Goal: Information Seeking & Learning: Learn about a topic

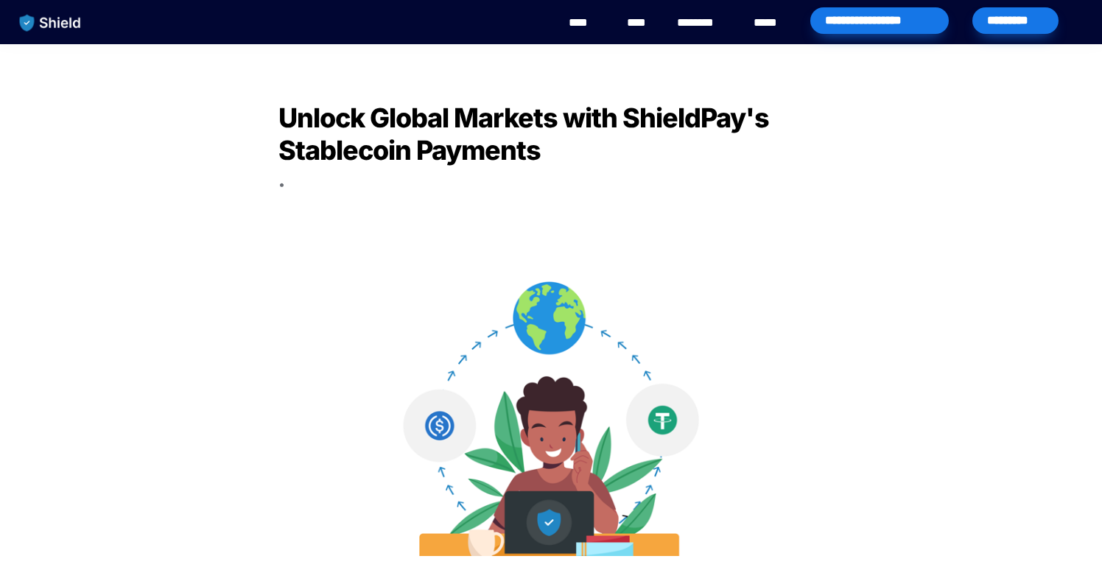
click at [66, 15] on img "main navigation" at bounding box center [51, 22] width 76 height 31
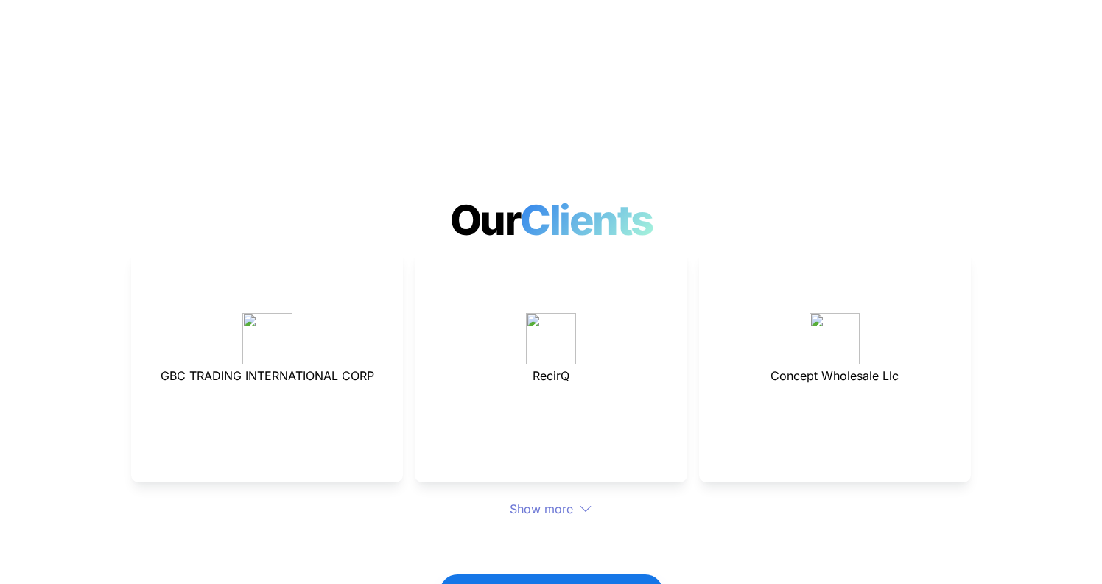
scroll to position [3851, 0]
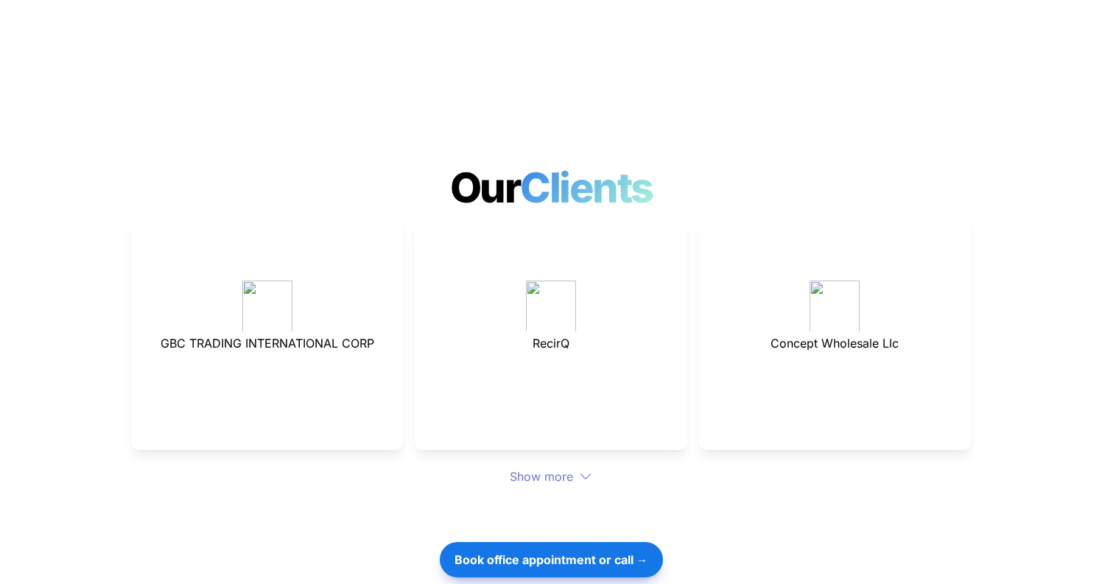
click at [574, 468] on div "Show more" at bounding box center [551, 477] width 840 height 18
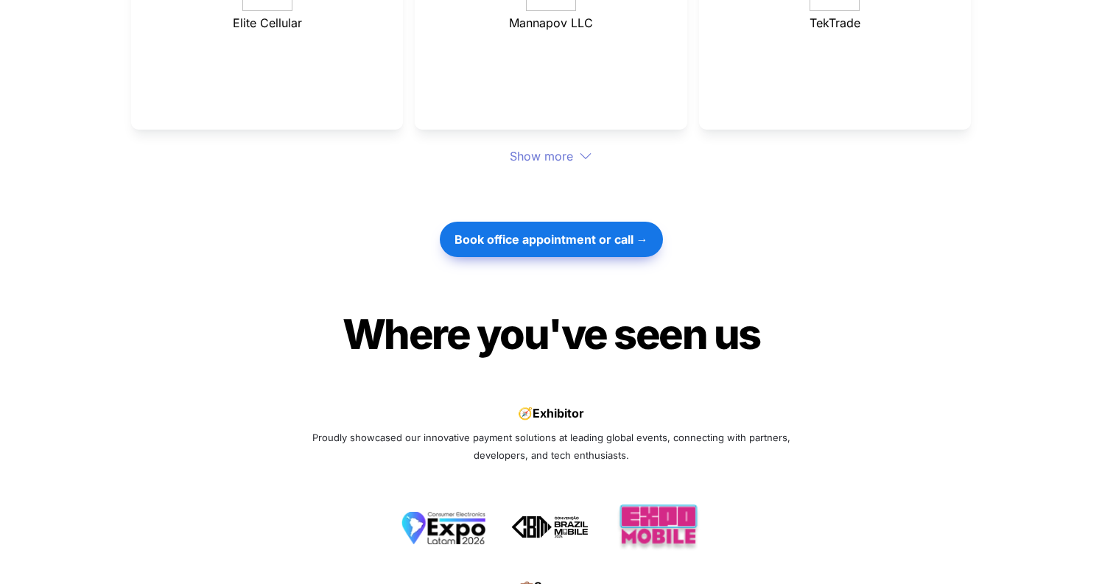
scroll to position [4271, 0]
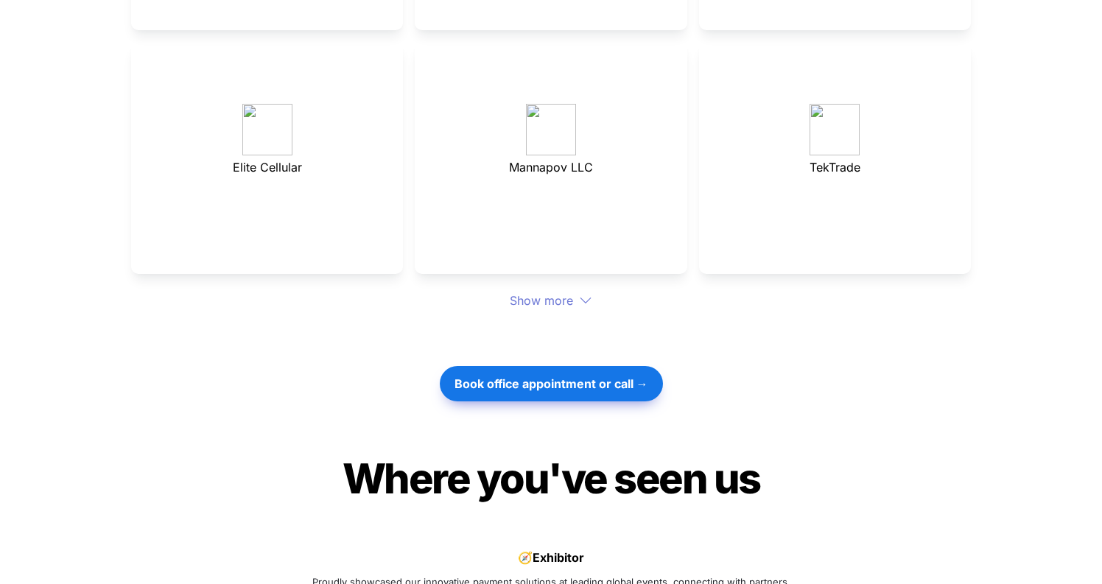
click at [555, 292] on div "Show more" at bounding box center [551, 301] width 840 height 18
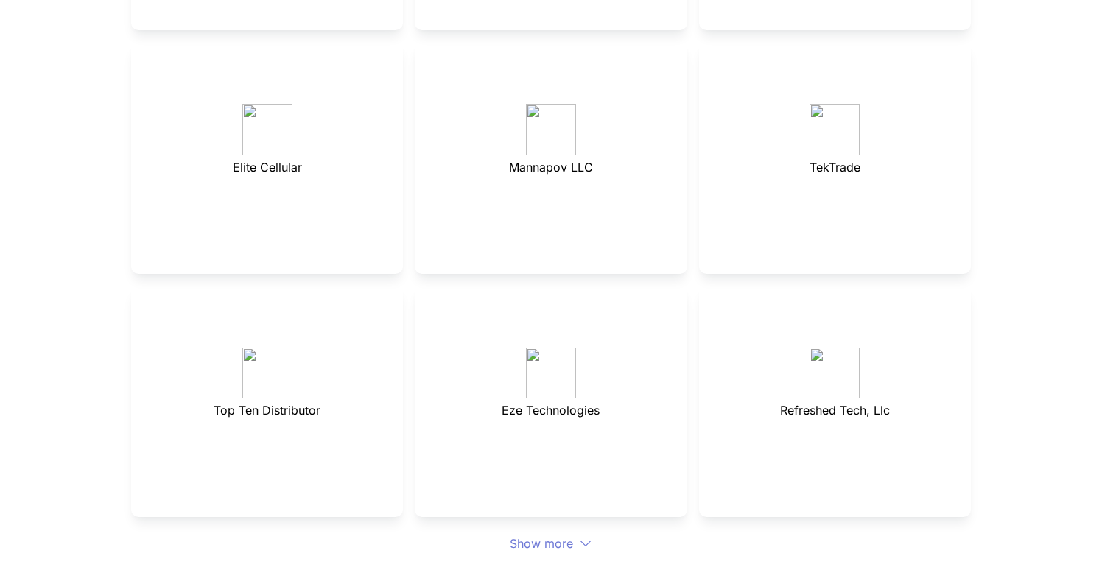
click at [555, 535] on div "Show more" at bounding box center [551, 544] width 840 height 18
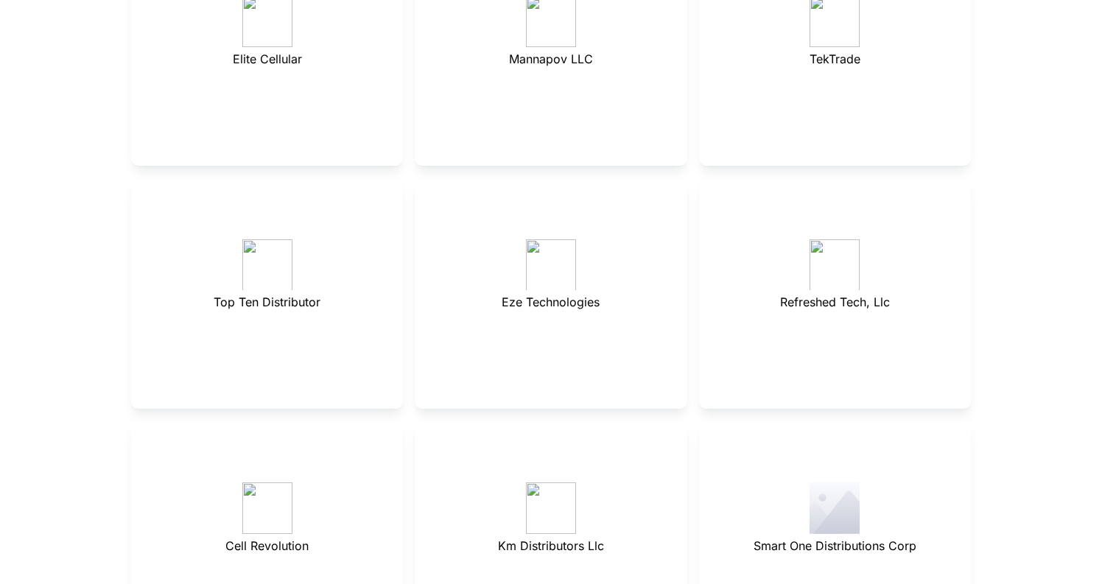
scroll to position [4381, 0]
drag, startPoint x: 212, startPoint y: 246, endPoint x: 236, endPoint y: 250, distance: 23.9
click at [236, 288] on p "Top Ten Distributor" at bounding box center [267, 300] width 235 height 24
drag, startPoint x: 258, startPoint y: 251, endPoint x: 208, endPoint y: 250, distance: 49.4
click at [208, 288] on p "Top Ten Distributor" at bounding box center [267, 300] width 235 height 24
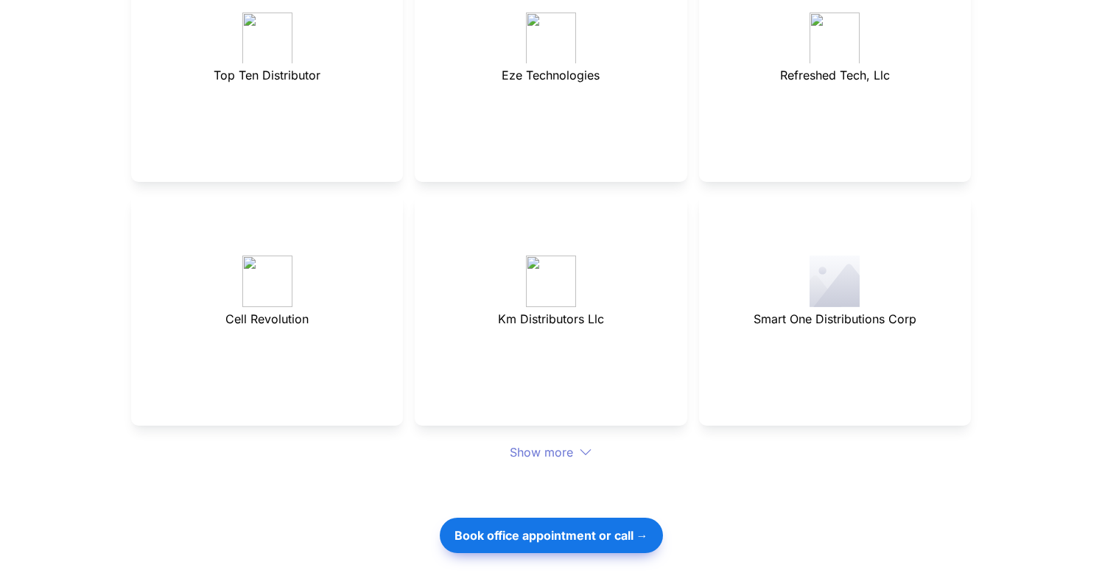
scroll to position [4644, 0]
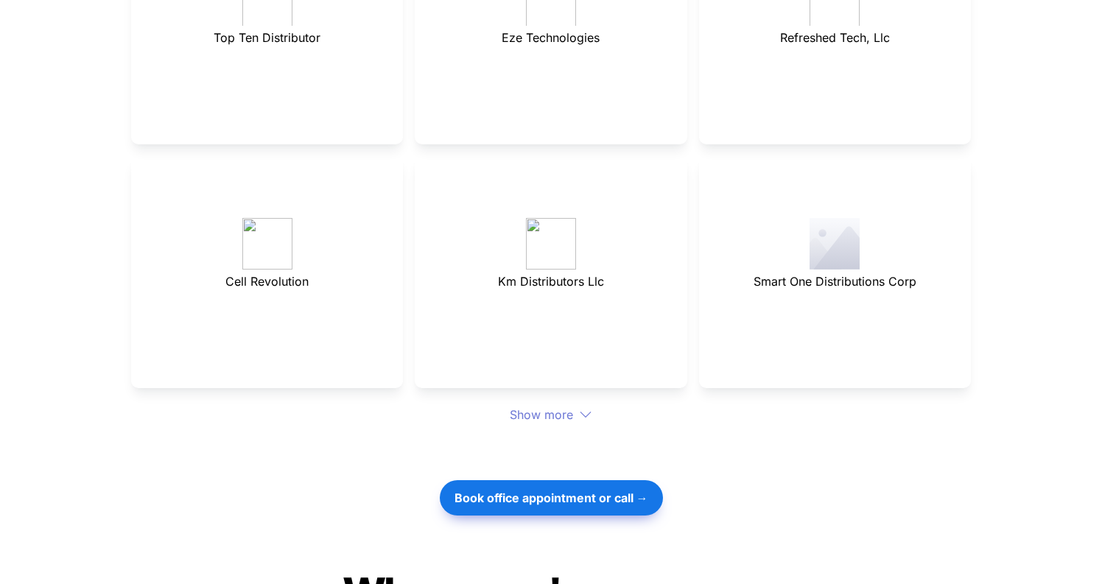
click at [552, 406] on div "Show more" at bounding box center [551, 415] width 840 height 18
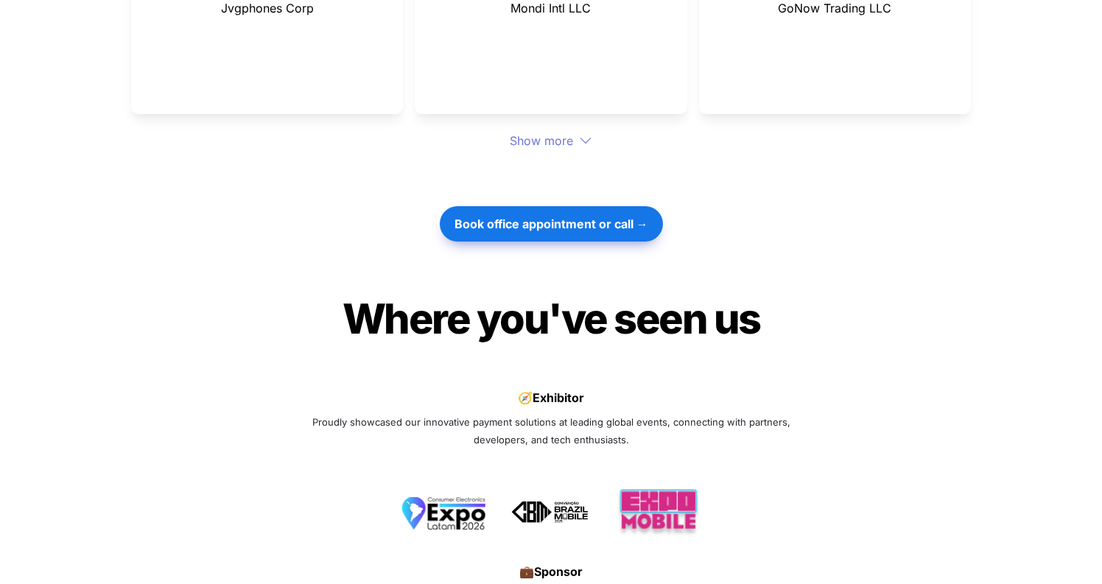
scroll to position [4996, 0]
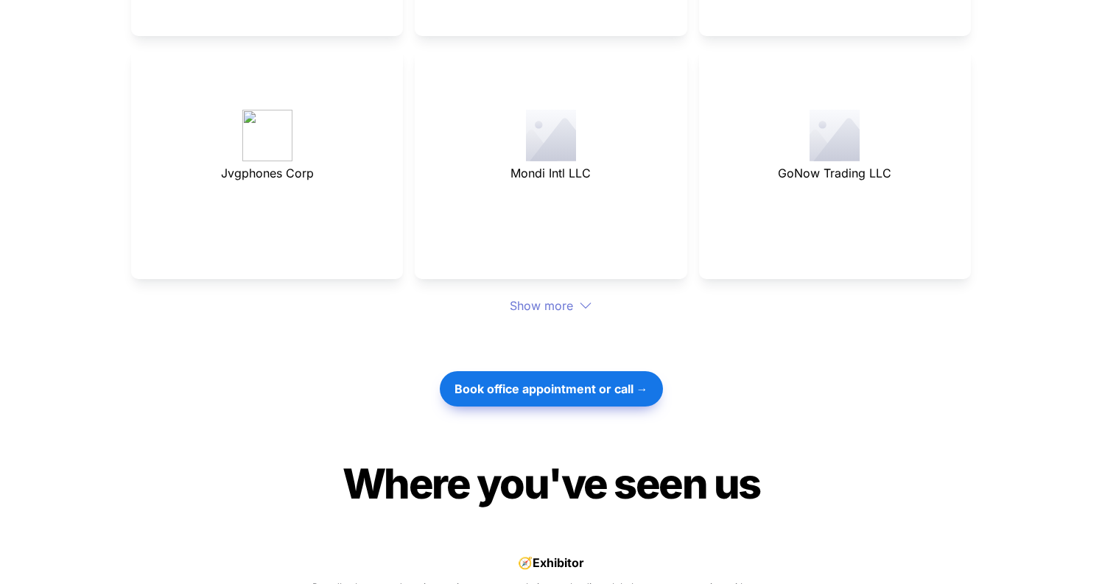
click at [551, 297] on div "Show more" at bounding box center [551, 306] width 840 height 18
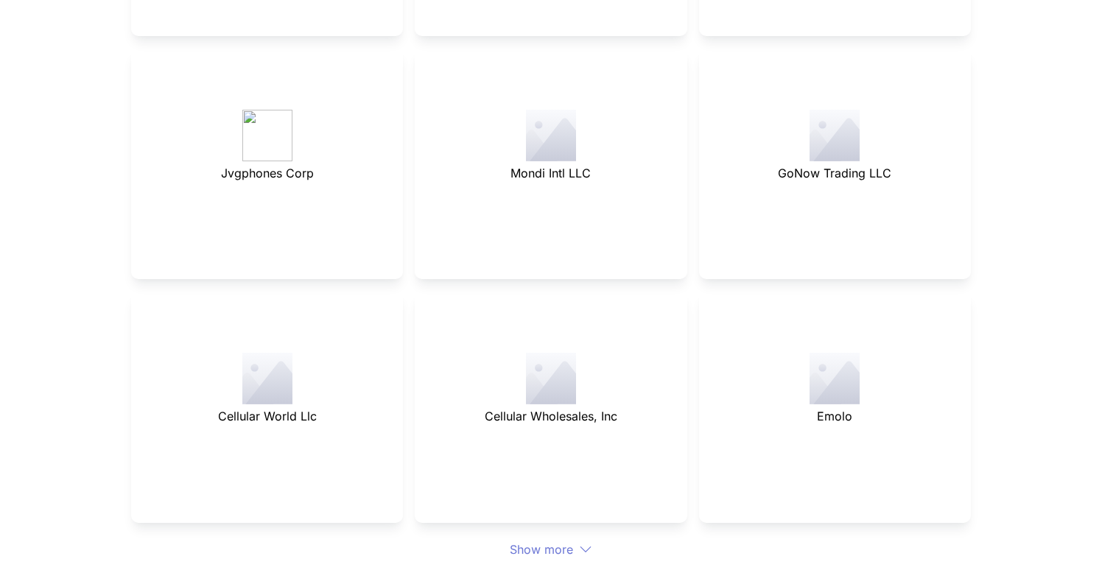
click at [530, 541] on div "Show more" at bounding box center [551, 550] width 840 height 18
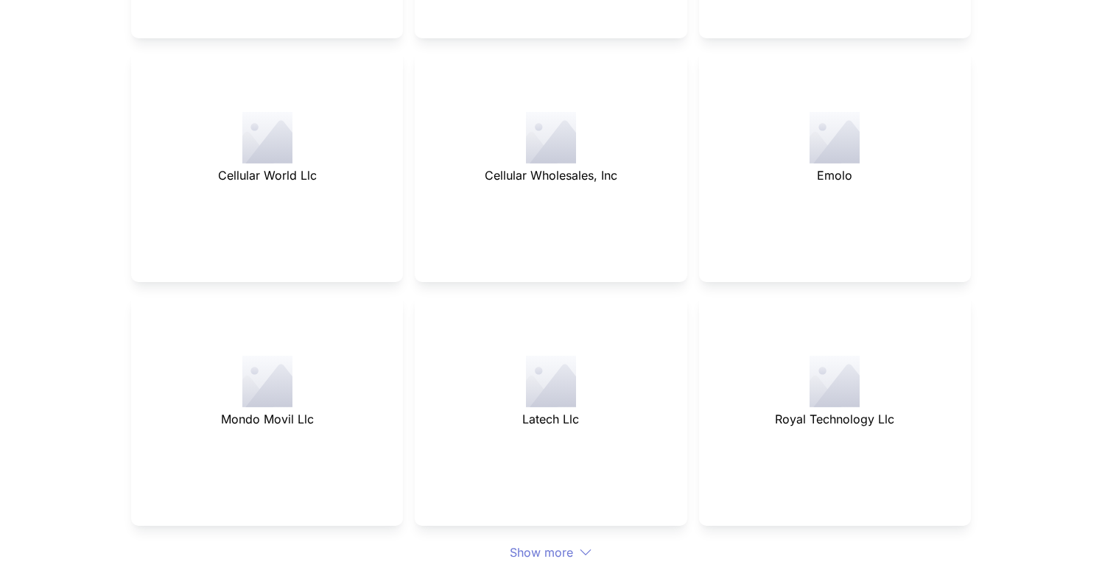
scroll to position [5239, 0]
click at [530, 541] on div "Show more" at bounding box center [551, 550] width 840 height 18
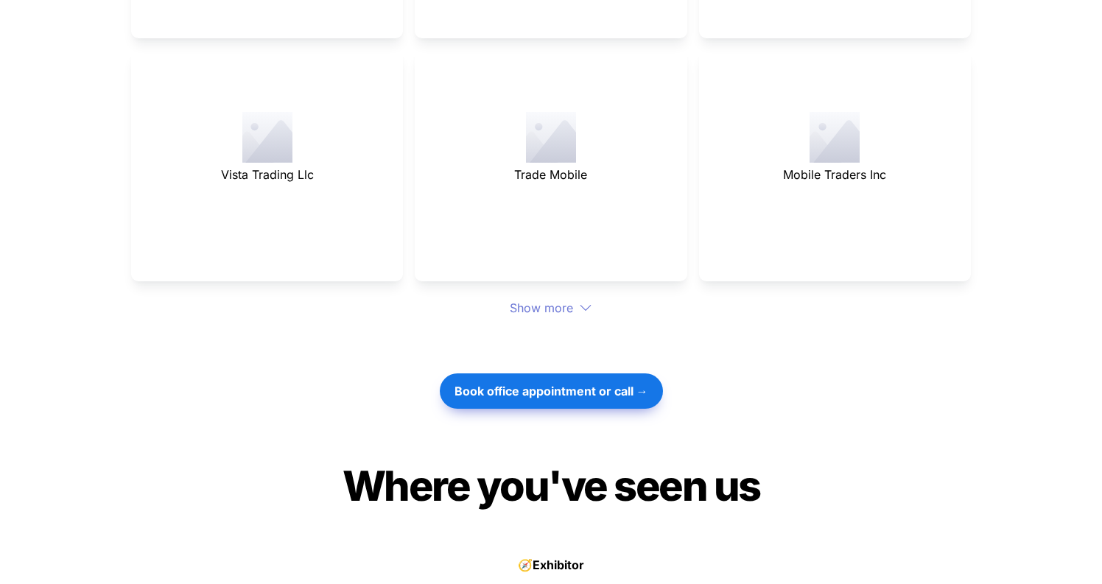
scroll to position [5728, 0]
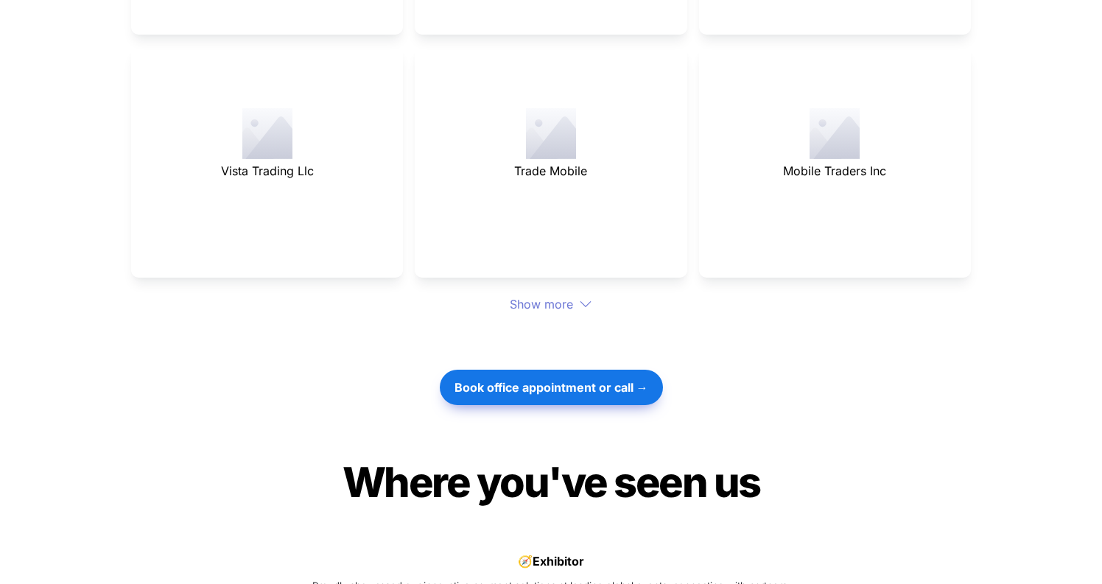
click at [544, 295] on div "Show more" at bounding box center [551, 304] width 840 height 18
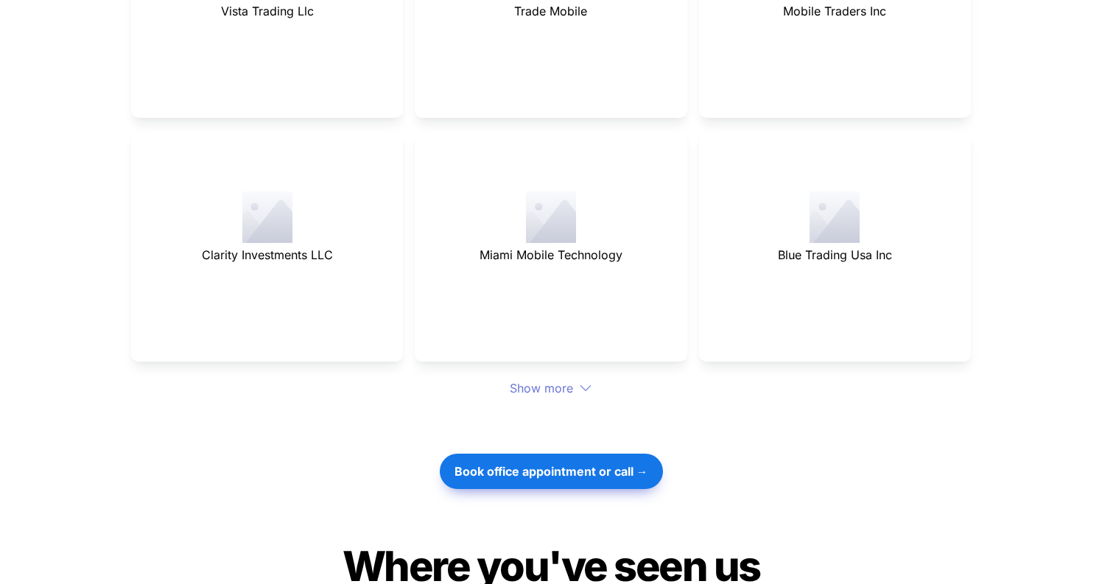
scroll to position [5893, 0]
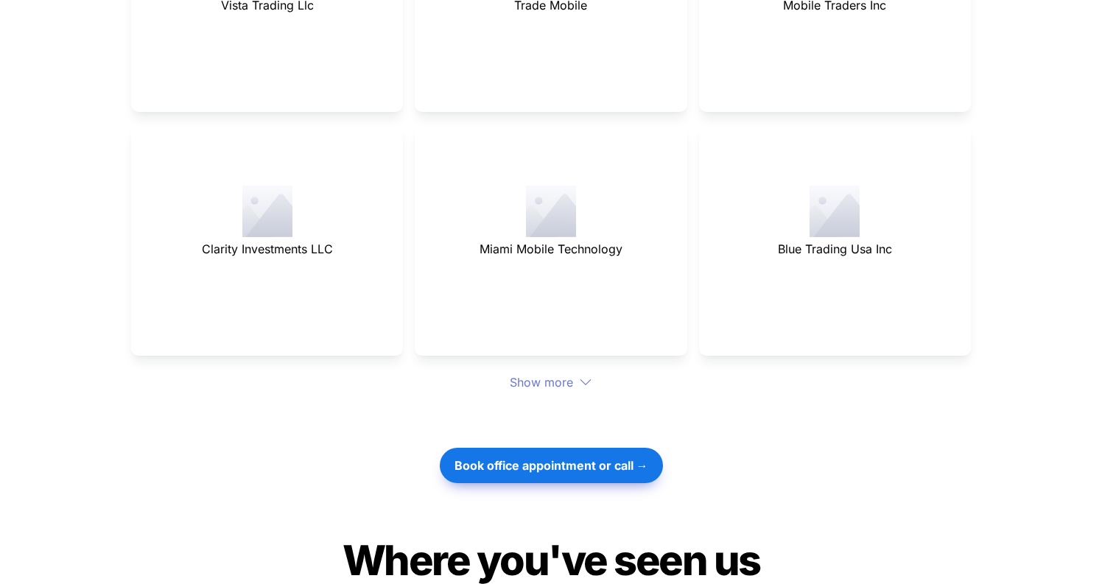
click at [544, 373] on div "Show more" at bounding box center [551, 382] width 840 height 18
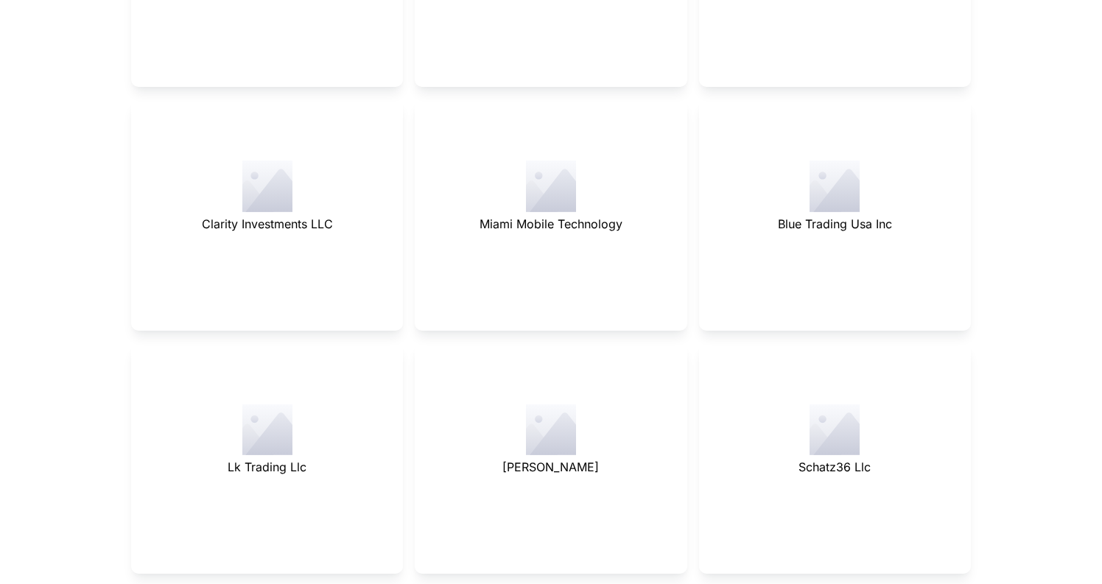
scroll to position [6048, 0]
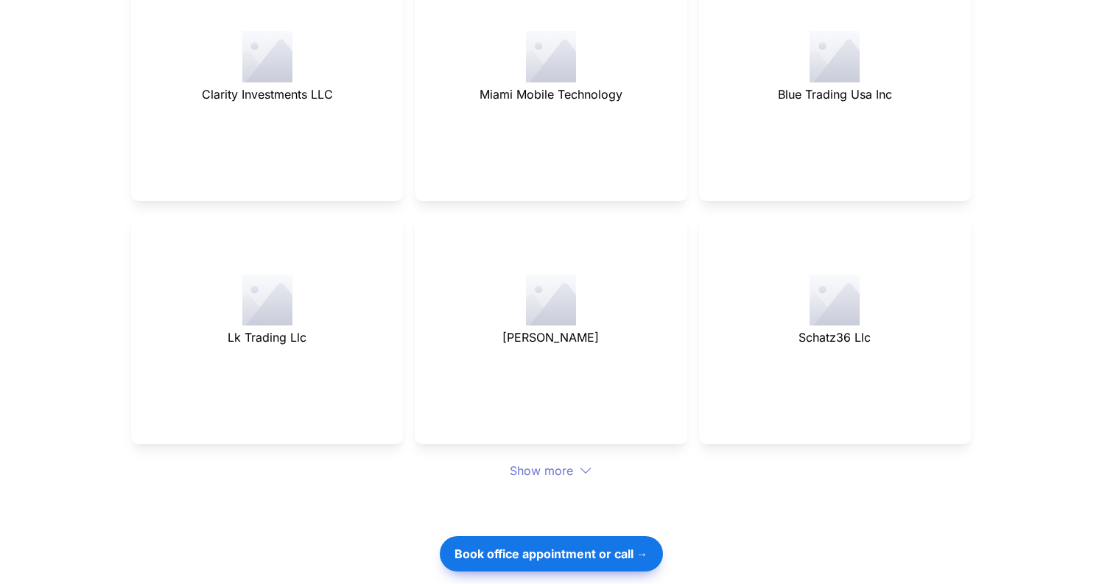
click at [542, 462] on div "Show more" at bounding box center [551, 471] width 840 height 18
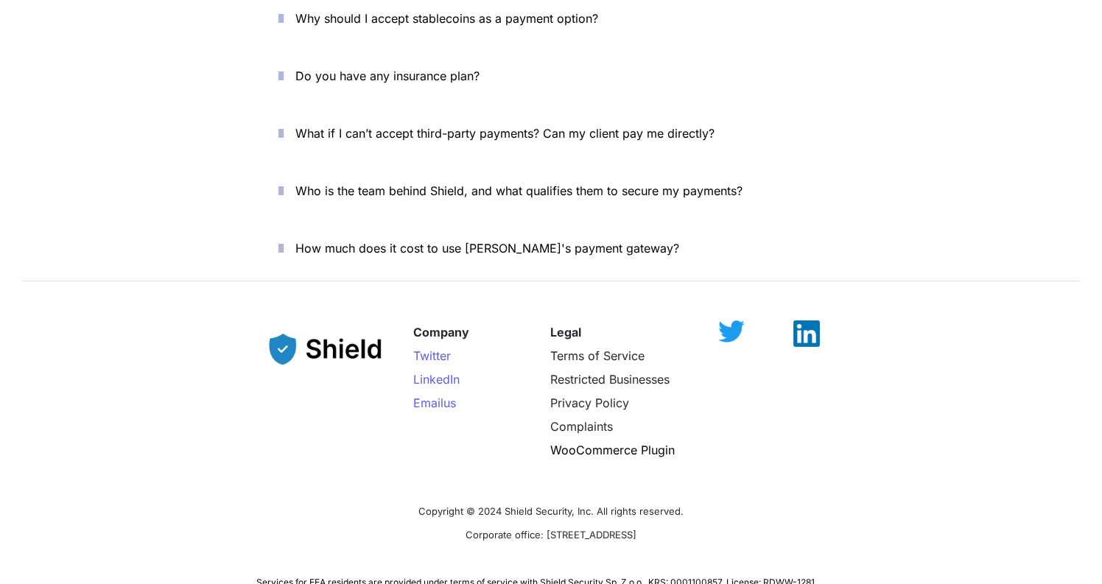
scroll to position [7273, 0]
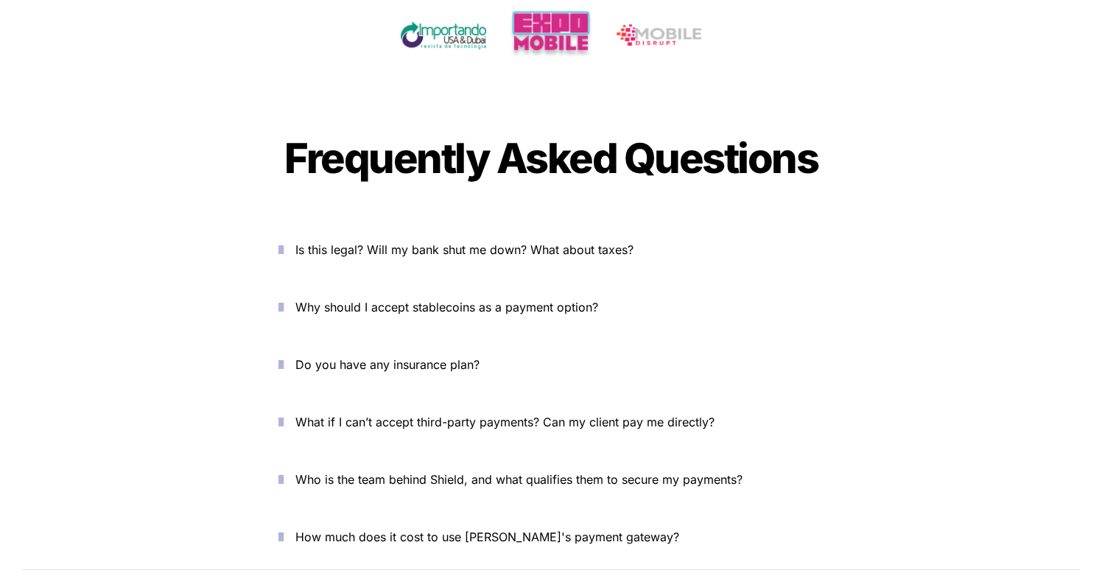
click at [276, 227] on button "Is this legal? Will my bank shut me down? What about taxes?" at bounding box center [550, 250] width 589 height 46
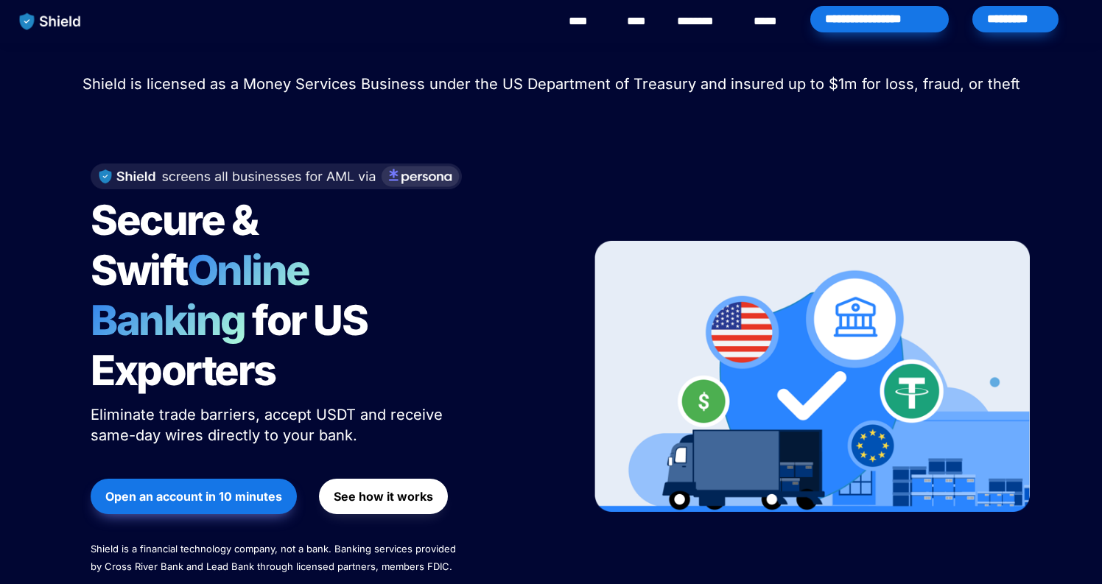
scroll to position [0, 0]
